Goal: Information Seeking & Learning: Learn about a topic

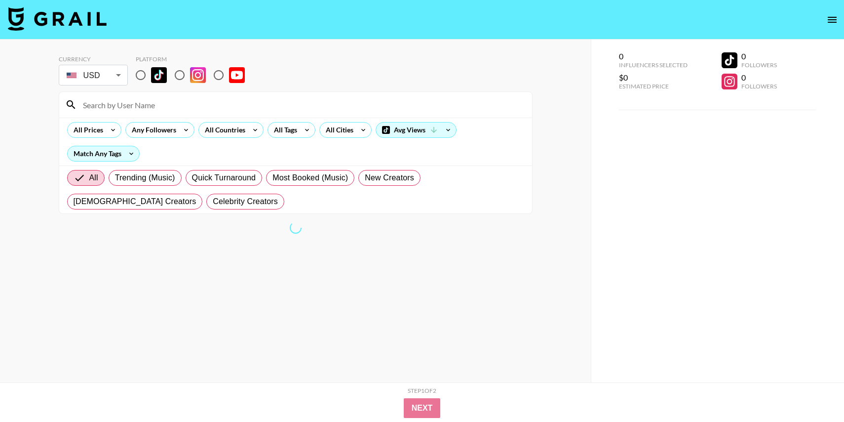
click at [139, 73] on input "radio" at bounding box center [140, 75] width 21 height 21
radio input "true"
click at [139, 74] on input "radio" at bounding box center [140, 75] width 21 height 21
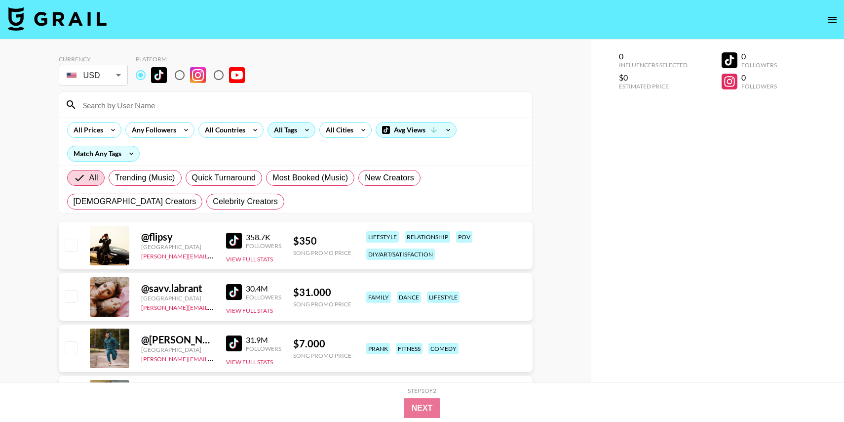
click at [298, 134] on div "All Tags" at bounding box center [292, 130] width 48 height 16
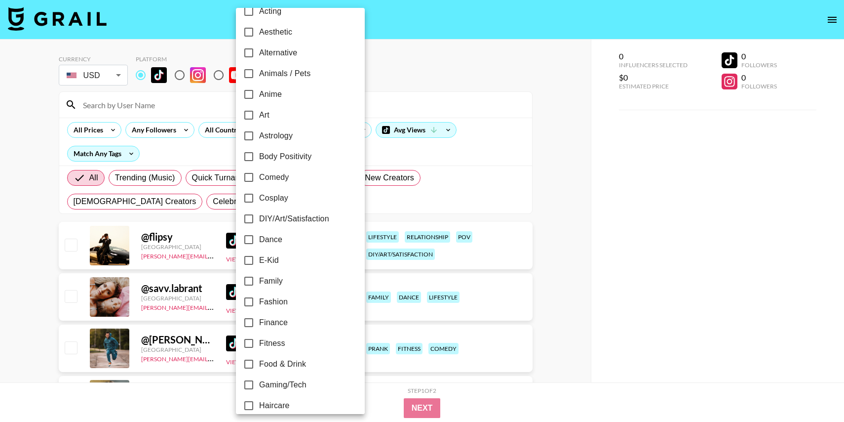
scroll to position [39, 0]
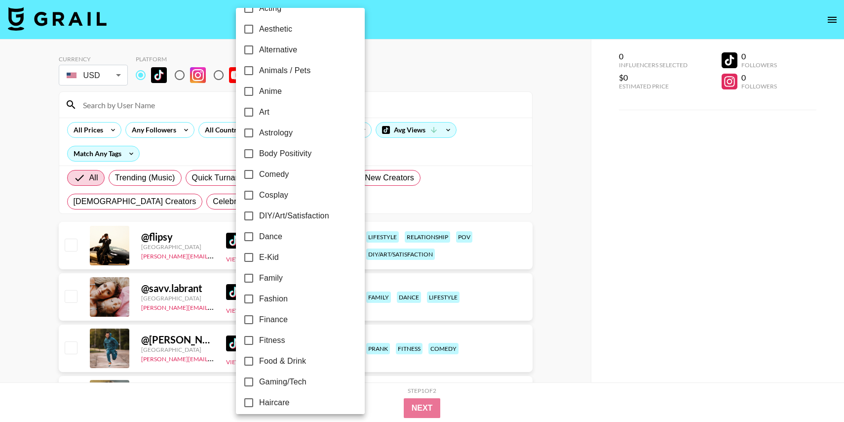
click at [278, 155] on span "Body Positivity" at bounding box center [285, 154] width 52 height 12
click at [259, 155] on input "Body Positivity" at bounding box center [248, 153] width 21 height 21
checkbox input "true"
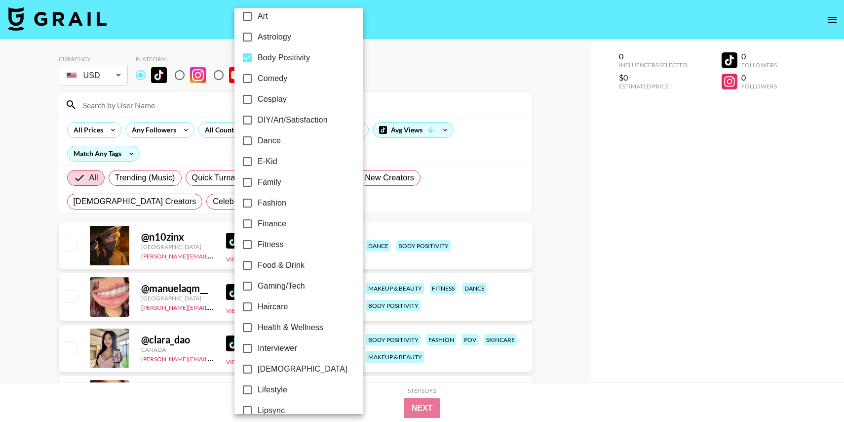
scroll to position [143, 0]
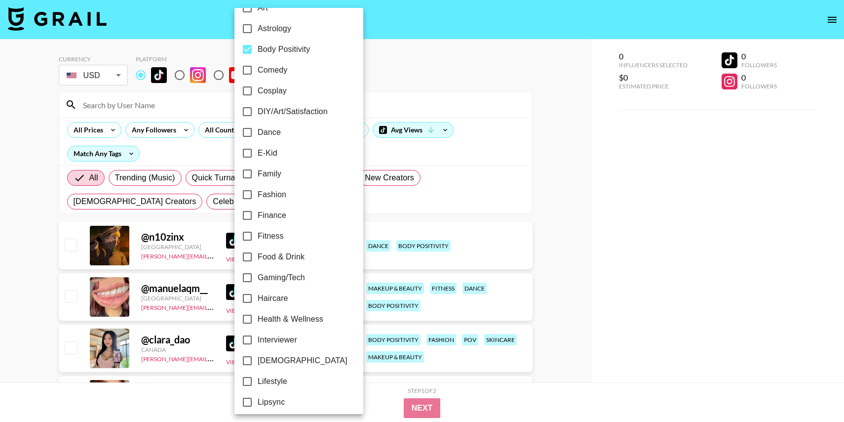
click at [267, 157] on span "E-Kid" at bounding box center [268, 153] width 20 height 12
click at [258, 157] on input "E-Kid" at bounding box center [247, 153] width 21 height 21
checkbox input "true"
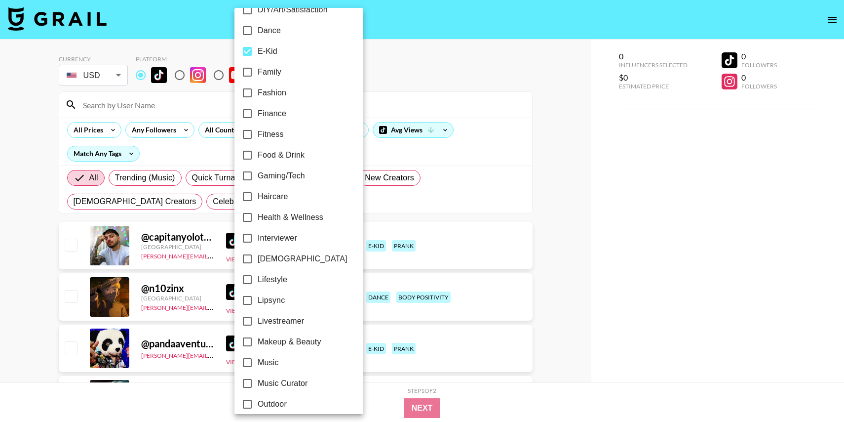
scroll to position [246, 0]
click at [253, 255] on input "[DEMOGRAPHIC_DATA]" at bounding box center [247, 257] width 21 height 21
checkbox input "true"
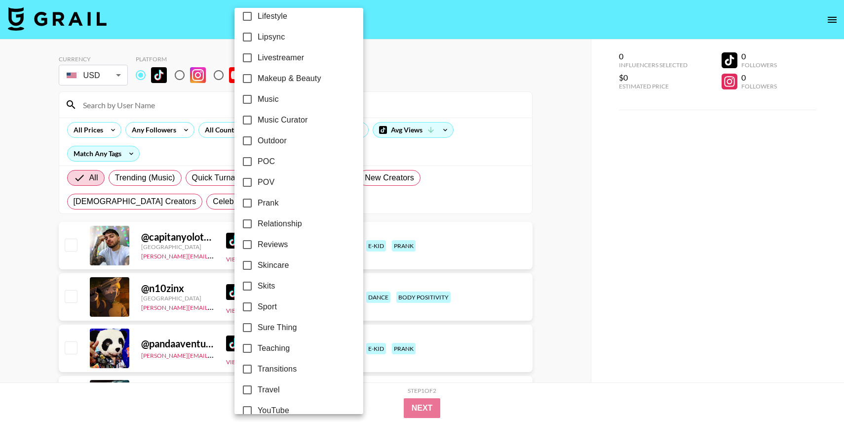
scroll to position [522, 0]
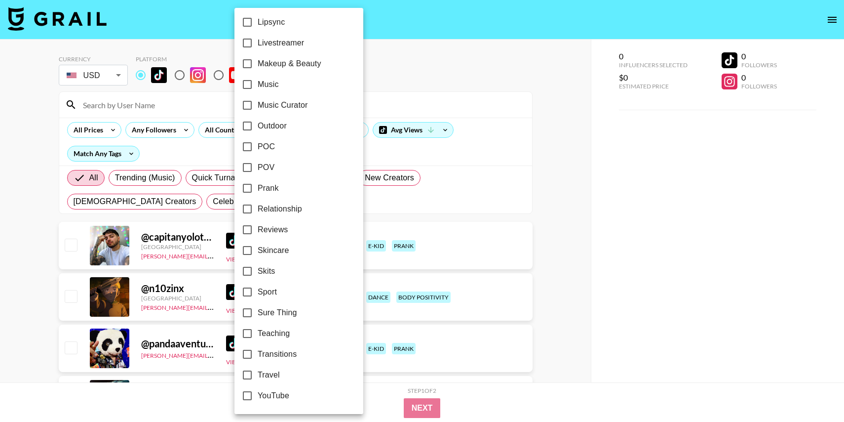
click at [477, 71] on div at bounding box center [422, 211] width 844 height 422
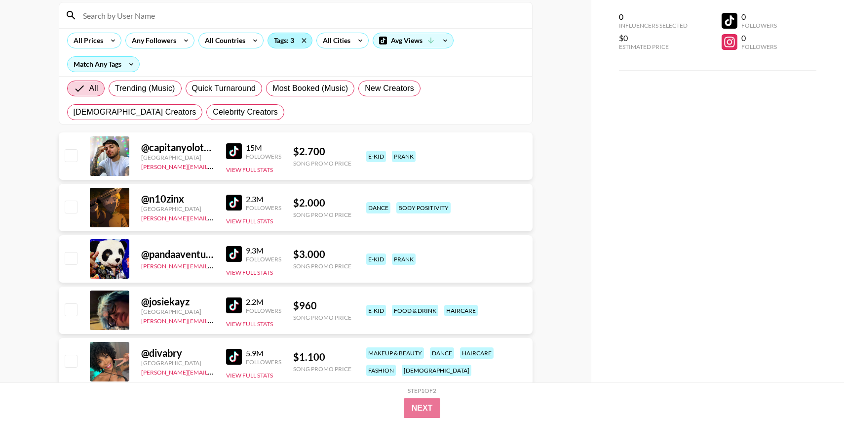
scroll to position [44, 0]
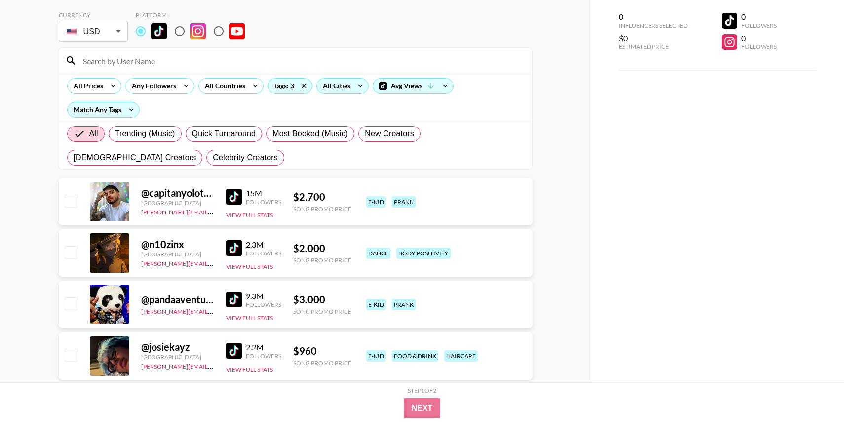
click at [344, 89] on div "All Cities" at bounding box center [335, 85] width 36 height 15
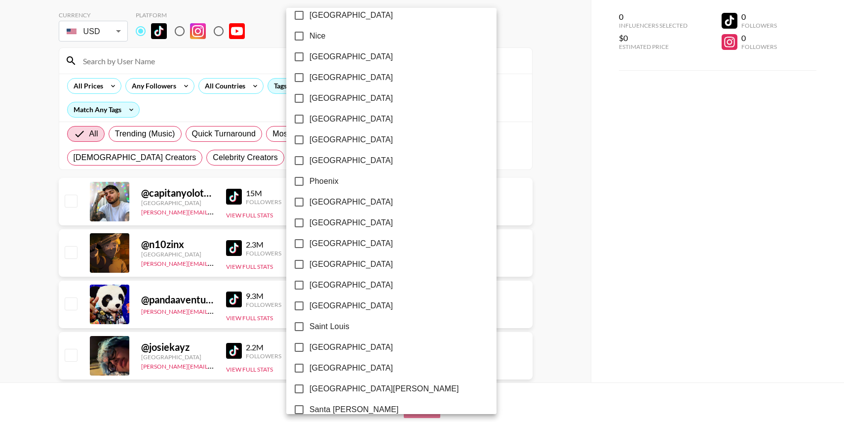
scroll to position [1061, 0]
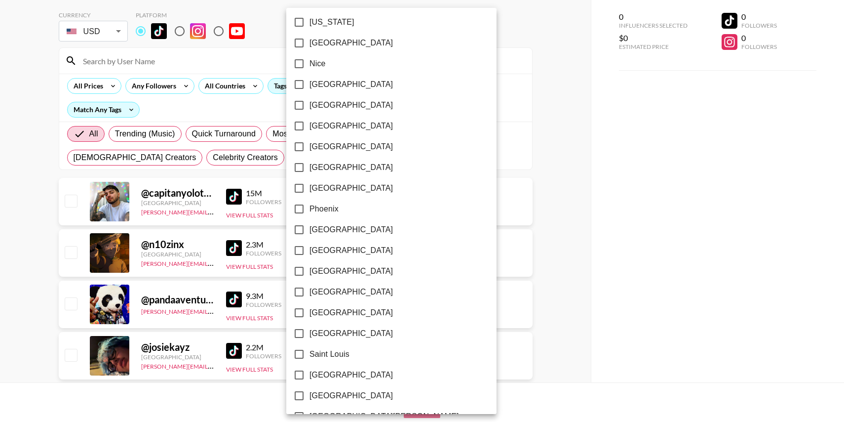
click at [484, 29] on div at bounding box center [422, 211] width 844 height 422
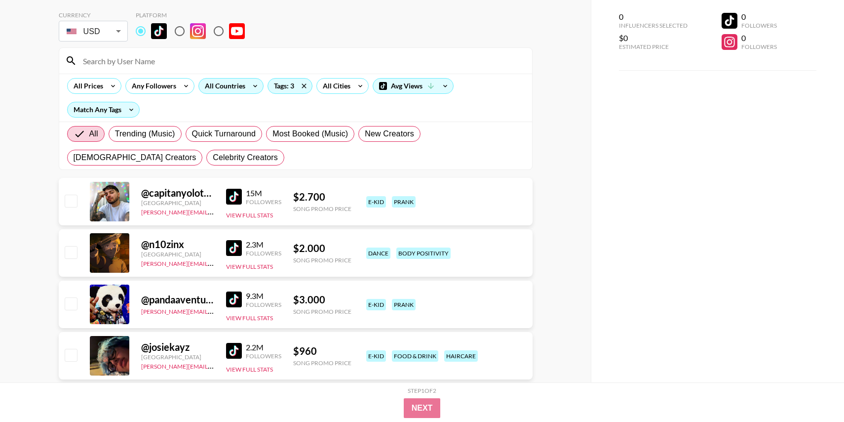
click at [249, 81] on icon at bounding box center [255, 85] width 16 height 15
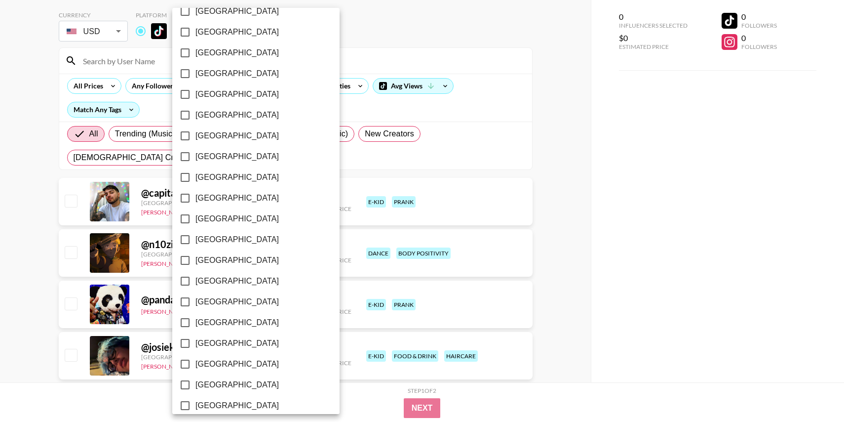
scroll to position [730, 0]
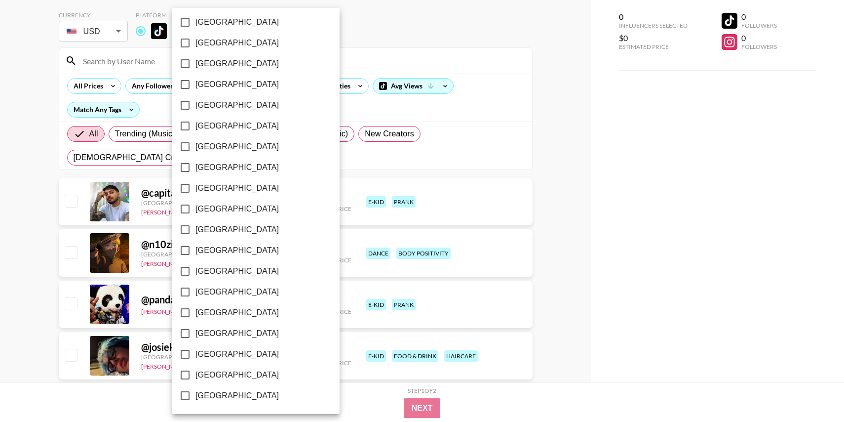
click at [214, 355] on span "[GEOGRAPHIC_DATA]" at bounding box center [236, 354] width 83 height 12
click at [195, 355] on input "[GEOGRAPHIC_DATA]" at bounding box center [185, 354] width 21 height 21
checkbox input "true"
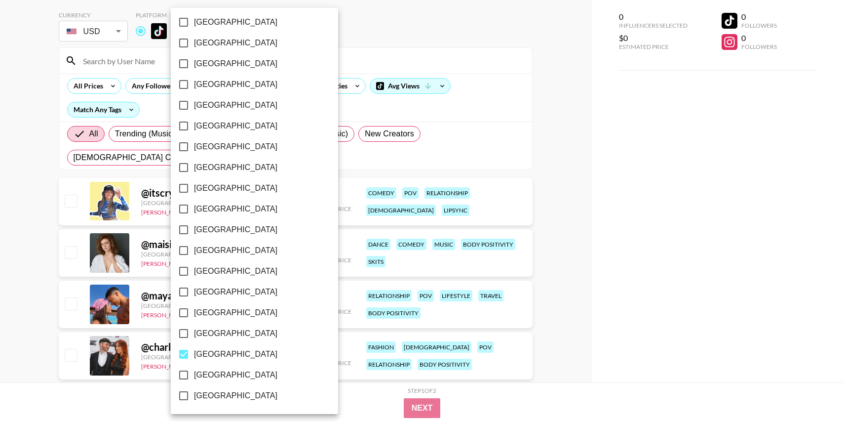
click at [214, 370] on span "[GEOGRAPHIC_DATA]" at bounding box center [235, 375] width 83 height 12
click at [194, 370] on input "[GEOGRAPHIC_DATA]" at bounding box center [183, 374] width 21 height 21
checkbox input "true"
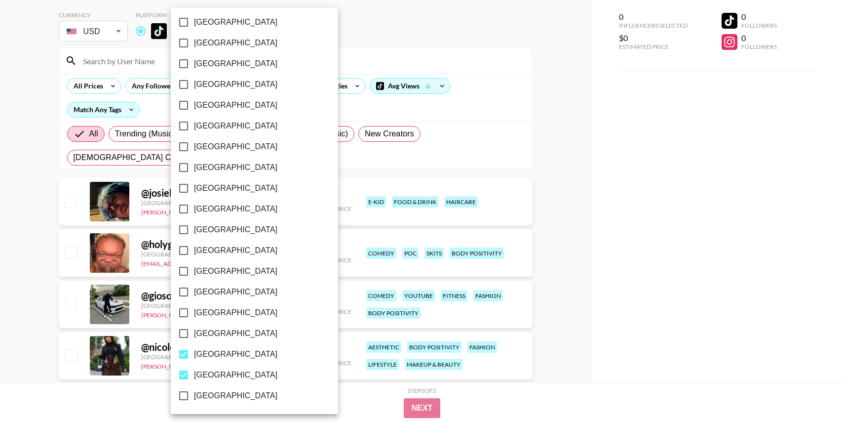
click at [584, 197] on div at bounding box center [422, 211] width 844 height 422
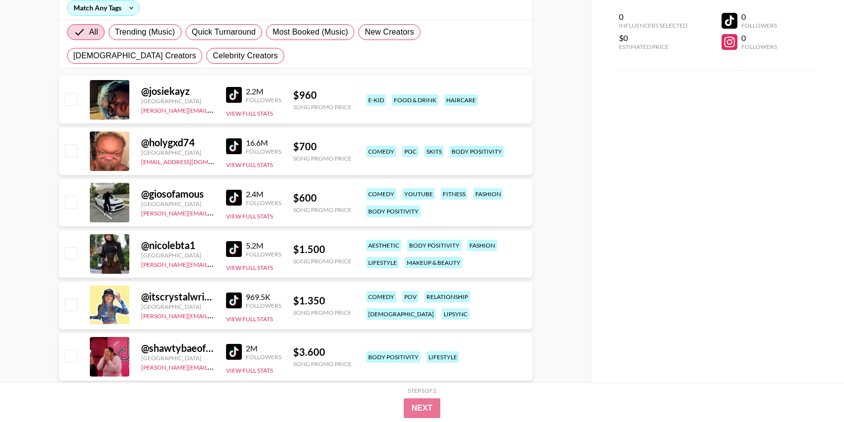
scroll to position [152, 0]
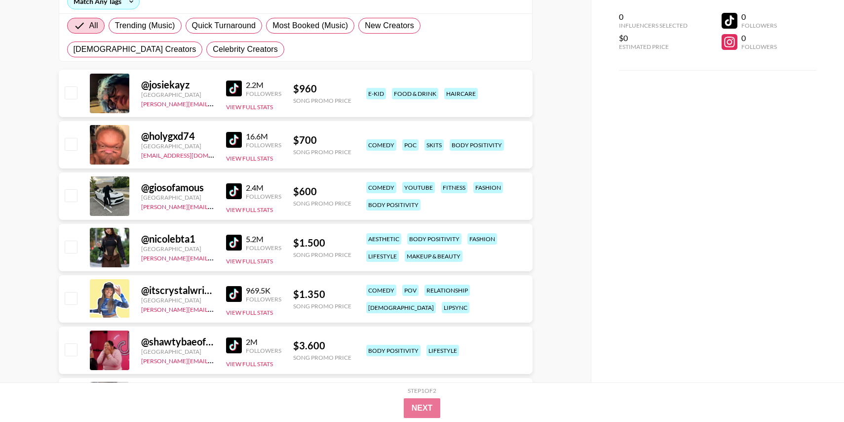
click at [239, 92] on img at bounding box center [234, 88] width 16 height 16
click at [232, 144] on img at bounding box center [234, 140] width 16 height 16
click at [232, 189] on img at bounding box center [234, 191] width 16 height 16
click at [233, 243] on img at bounding box center [234, 242] width 16 height 16
click at [233, 300] on img at bounding box center [234, 294] width 16 height 16
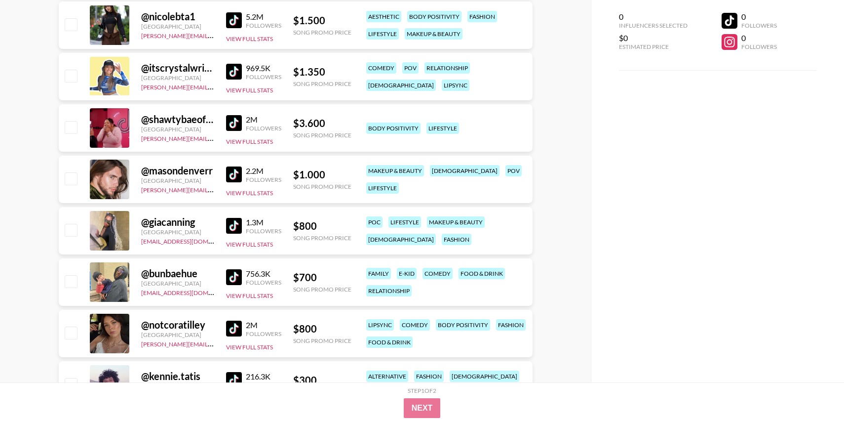
scroll to position [380, 0]
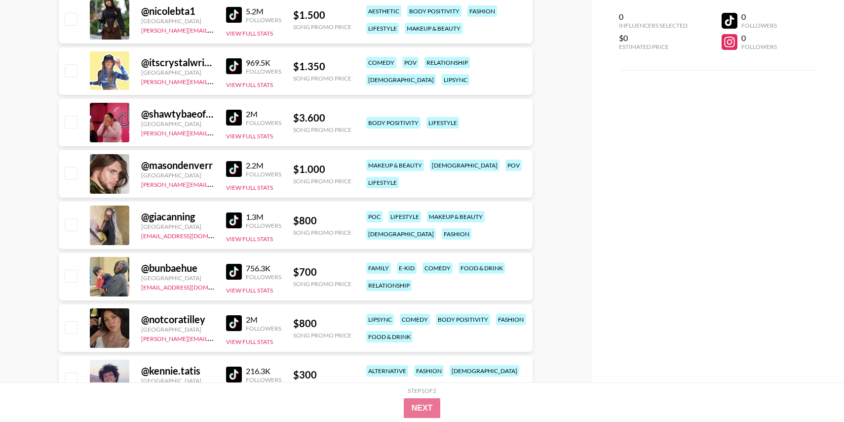
click at [233, 118] on img at bounding box center [234, 118] width 16 height 16
click at [230, 167] on img at bounding box center [234, 169] width 16 height 16
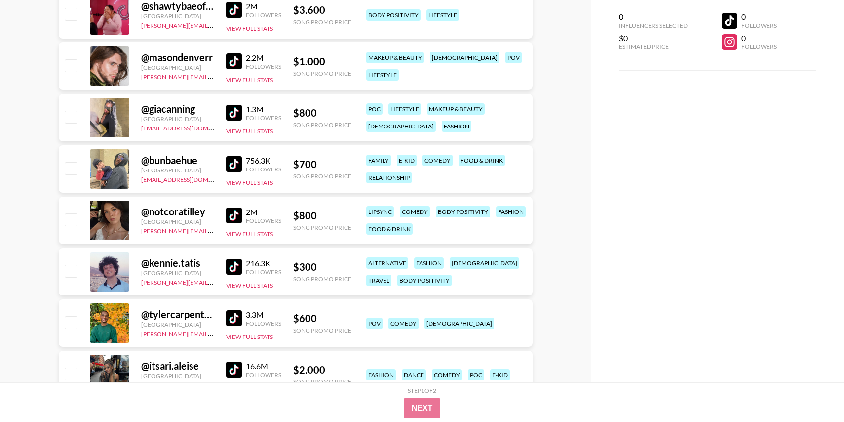
scroll to position [489, 0]
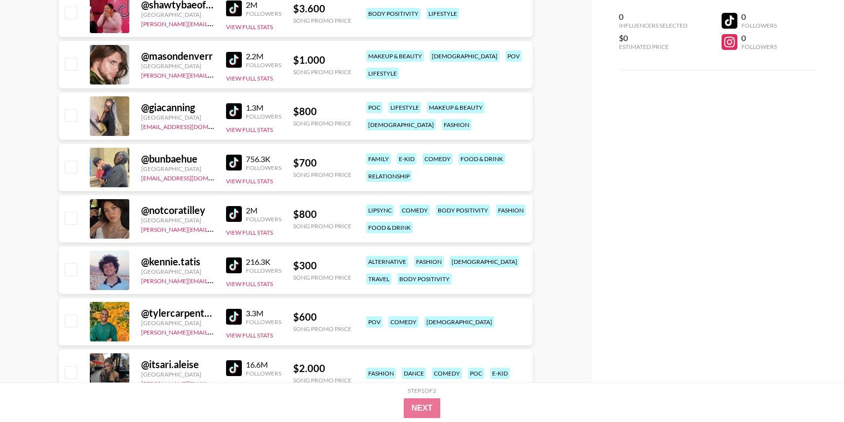
click at [233, 112] on img at bounding box center [234, 111] width 16 height 16
click at [233, 169] on img at bounding box center [234, 163] width 16 height 16
click at [232, 219] on img at bounding box center [234, 214] width 16 height 16
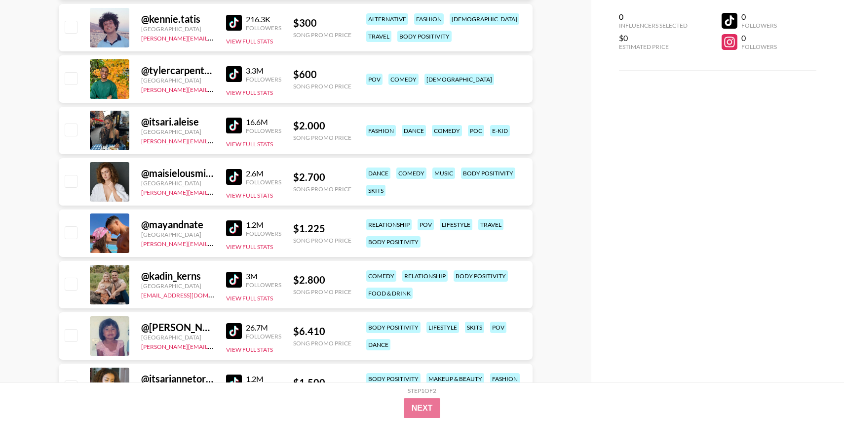
scroll to position [733, 0]
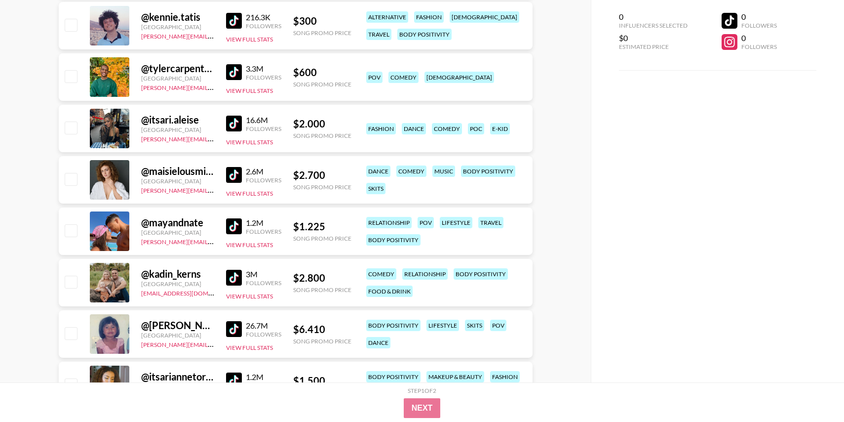
click at [231, 125] on img at bounding box center [234, 124] width 16 height 16
click at [233, 179] on img at bounding box center [234, 175] width 16 height 16
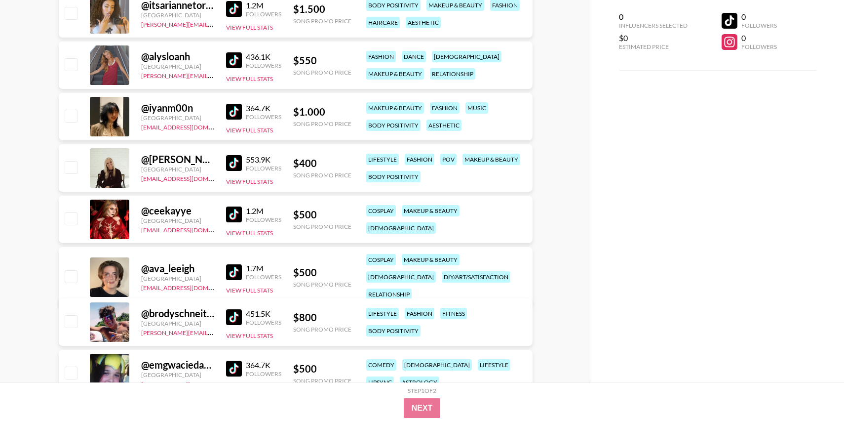
scroll to position [1100, 0]
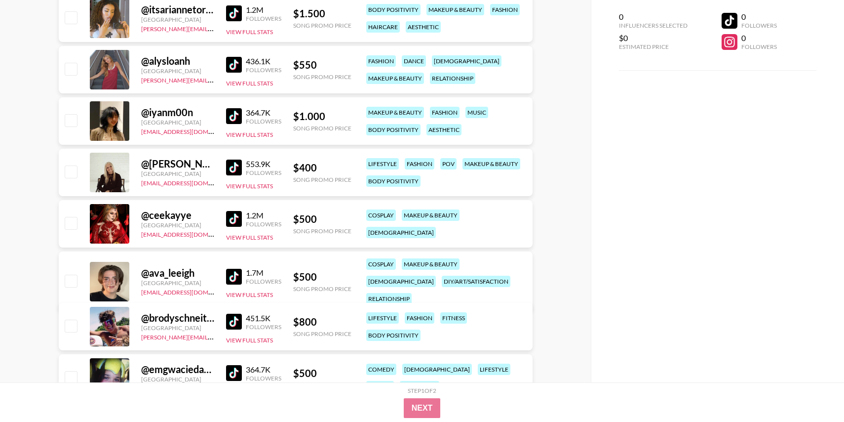
click at [232, 14] on img at bounding box center [234, 13] width 16 height 16
click at [234, 118] on img at bounding box center [234, 116] width 16 height 16
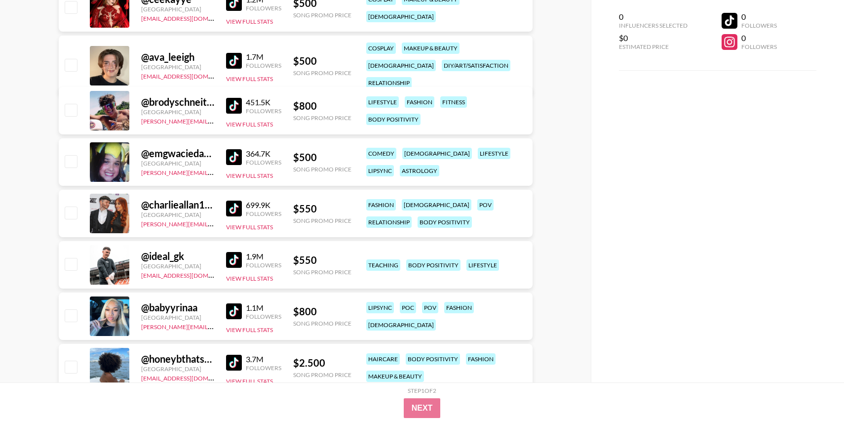
scroll to position [1318, 0]
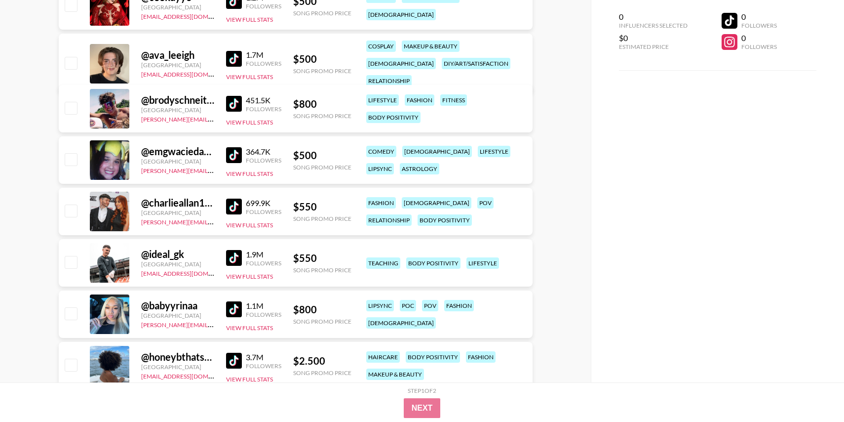
click at [229, 155] on img at bounding box center [234, 155] width 16 height 16
click at [231, 92] on div "451.5K Followers View Full Stats" at bounding box center [253, 108] width 55 height 35
click at [231, 99] on img at bounding box center [234, 104] width 16 height 16
click at [228, 51] on img at bounding box center [234, 59] width 16 height 16
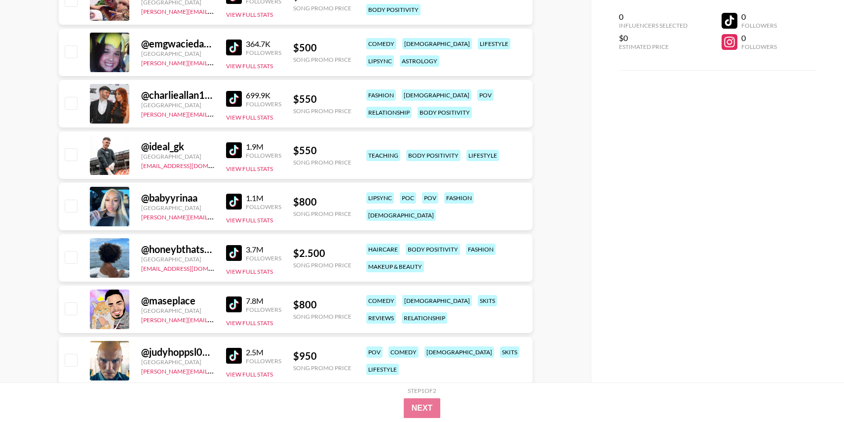
scroll to position [1438, 0]
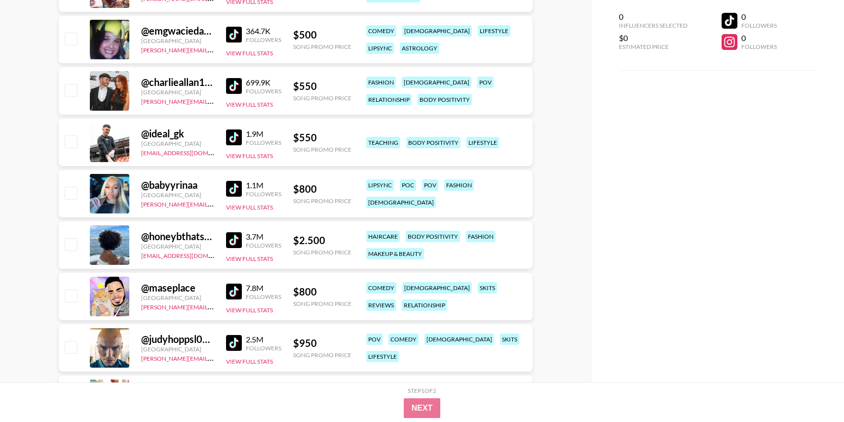
click at [233, 87] on img at bounding box center [234, 86] width 16 height 16
click at [232, 142] on img at bounding box center [234, 137] width 16 height 16
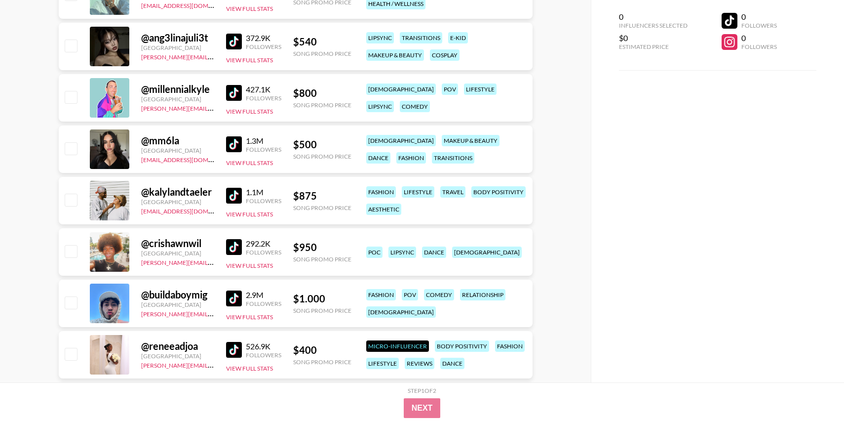
scroll to position [2358, 0]
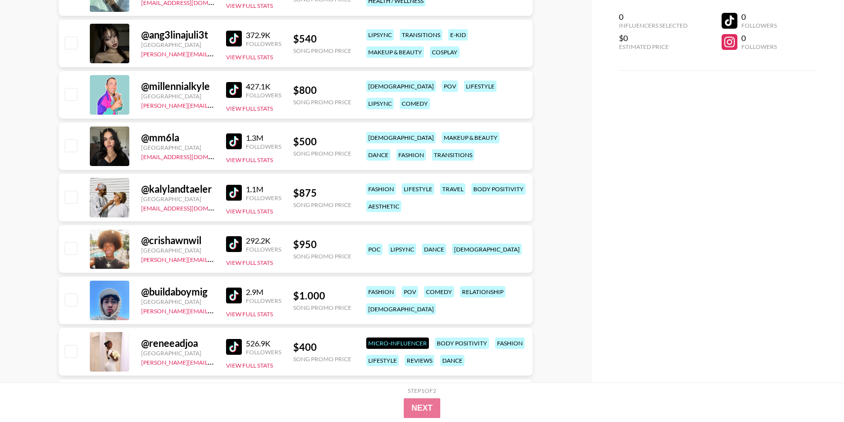
click at [232, 94] on img at bounding box center [234, 90] width 16 height 16
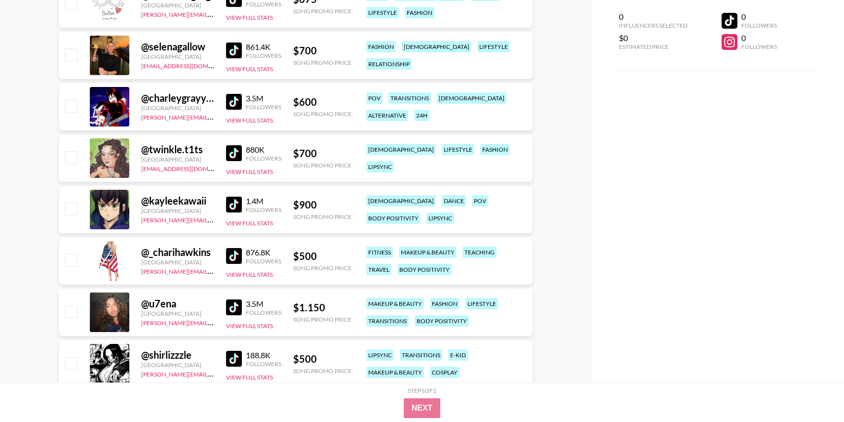
scroll to position [2964, 0]
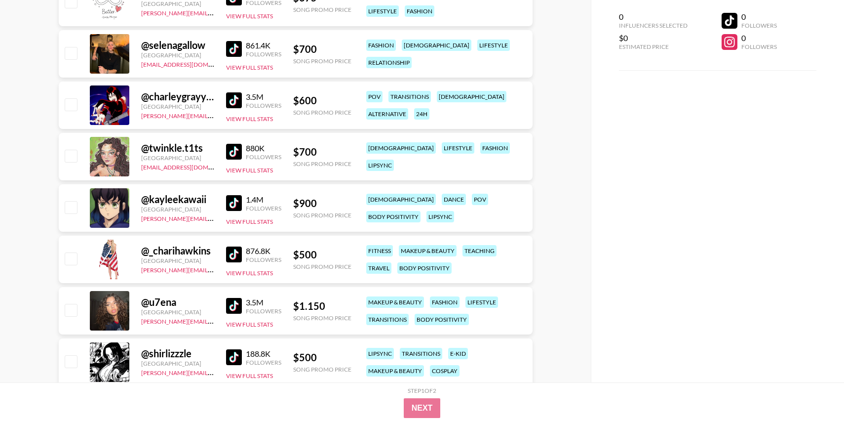
click at [231, 100] on img at bounding box center [234, 100] width 16 height 16
click at [232, 146] on img at bounding box center [234, 152] width 16 height 16
click at [236, 200] on img at bounding box center [234, 203] width 16 height 16
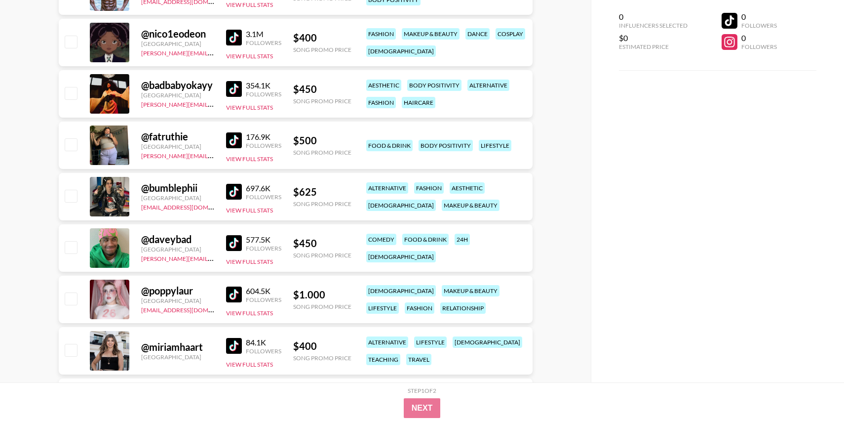
scroll to position [4196, 0]
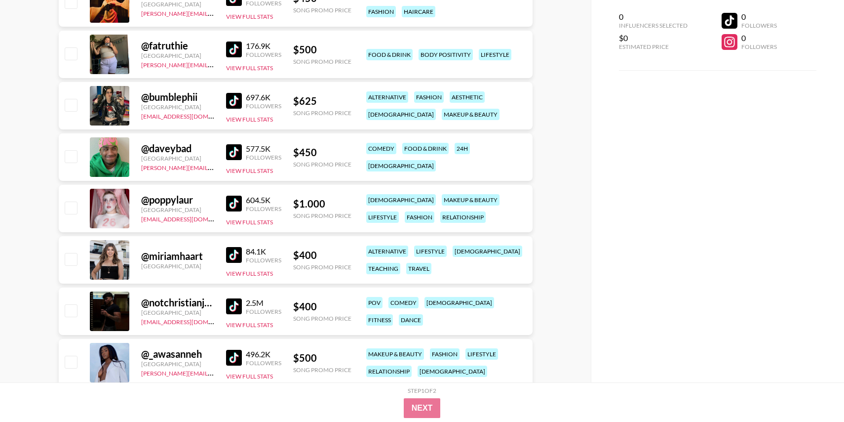
click at [235, 206] on img at bounding box center [234, 203] width 16 height 16
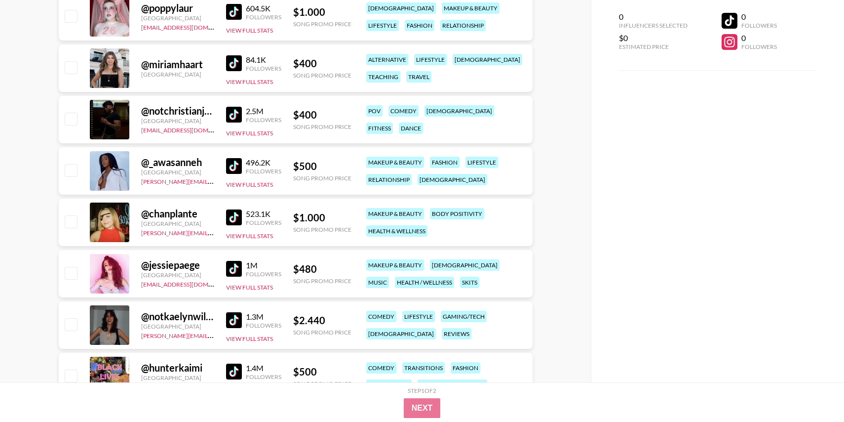
scroll to position [4468, 0]
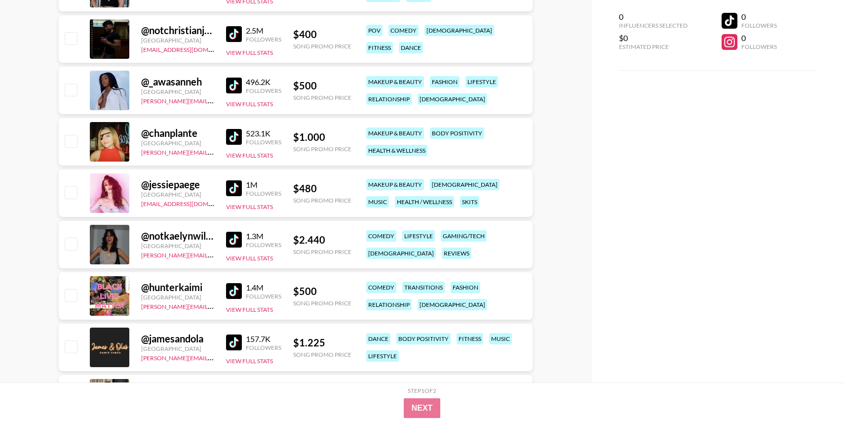
click at [233, 188] on img at bounding box center [234, 188] width 16 height 16
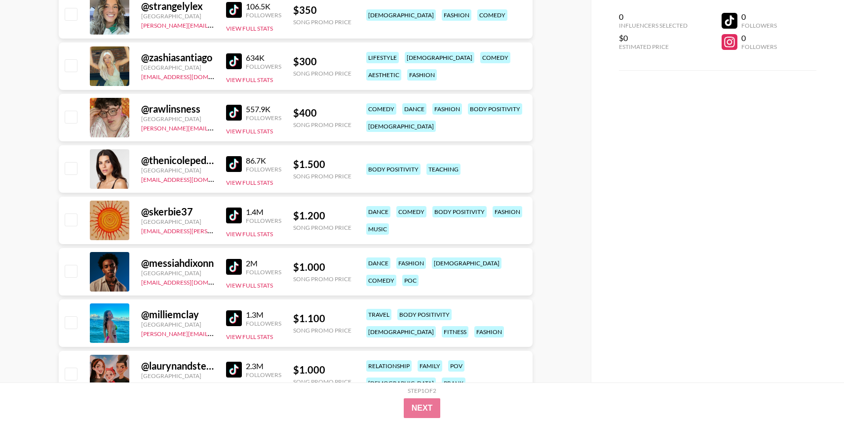
scroll to position [5082, 0]
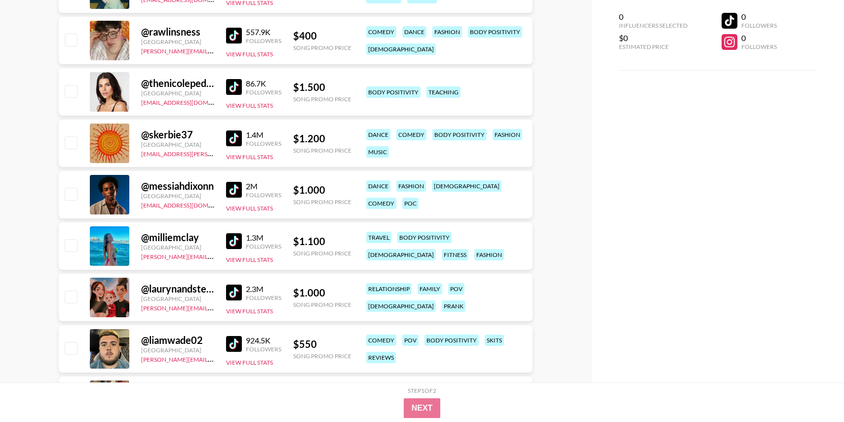
click at [237, 134] on img at bounding box center [234, 138] width 16 height 16
click at [230, 31] on img at bounding box center [234, 36] width 16 height 16
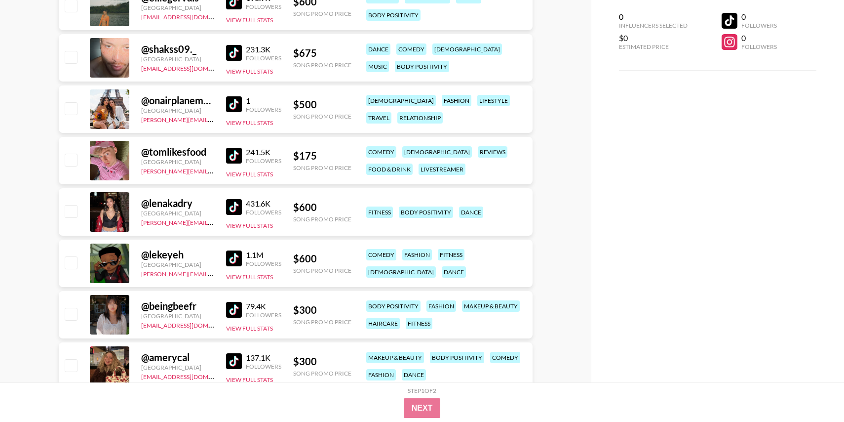
scroll to position [6196, 0]
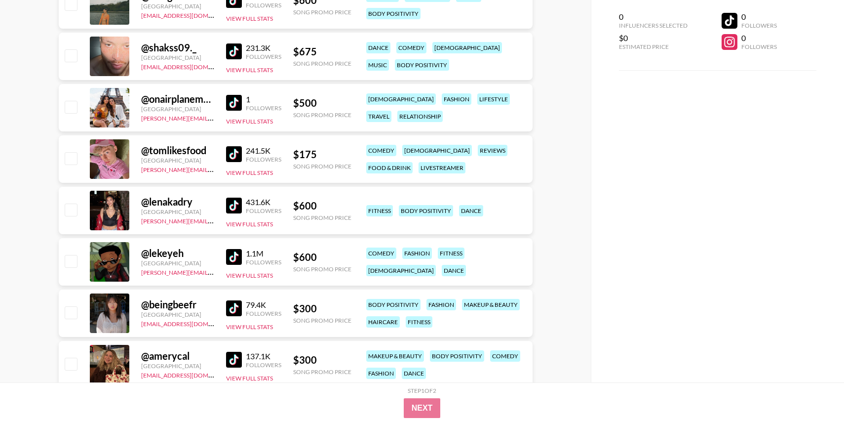
click at [233, 151] on img at bounding box center [234, 154] width 16 height 16
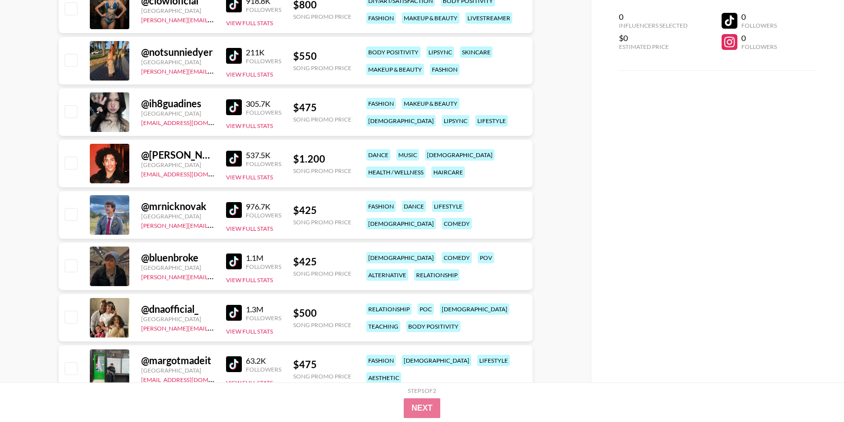
scroll to position [6880, 0]
